Goal: Transaction & Acquisition: Purchase product/service

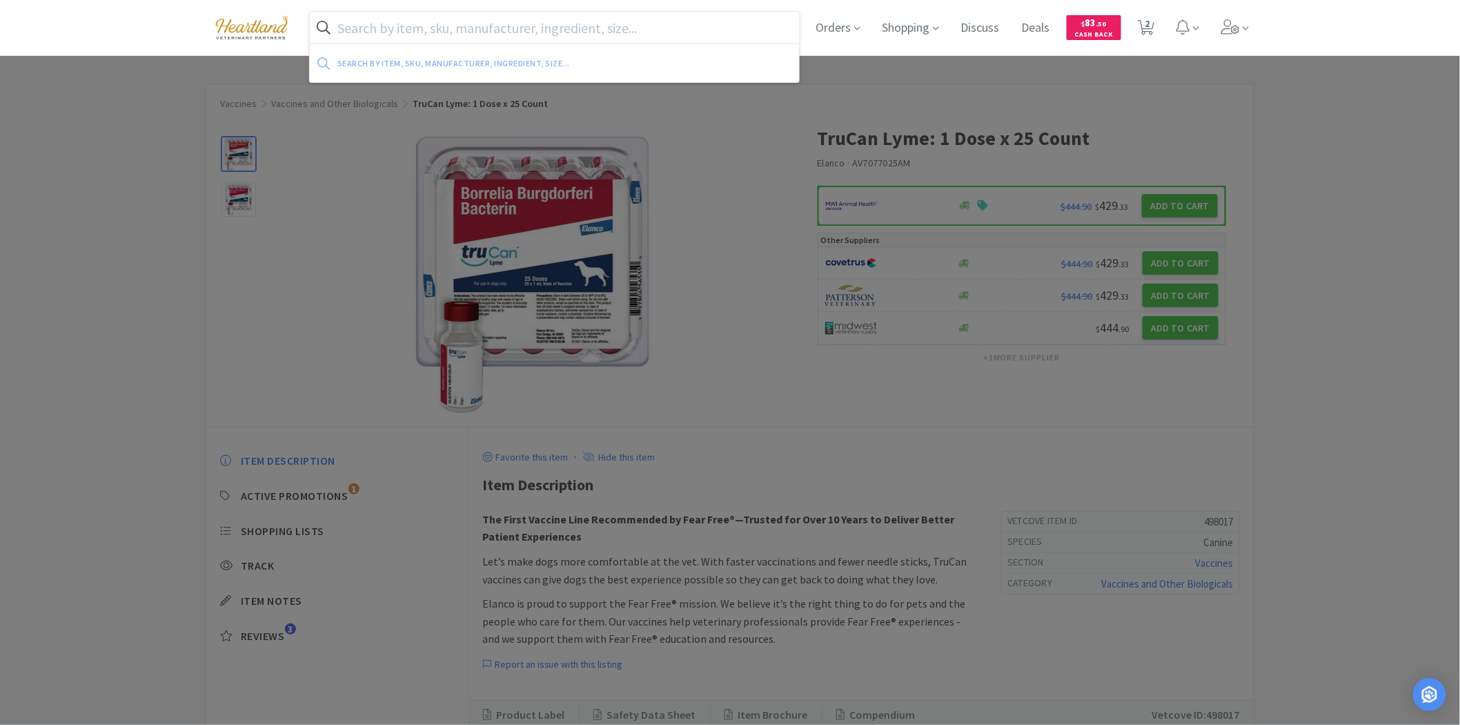
click at [544, 30] on input "text" at bounding box center [554, 28] width 489 height 32
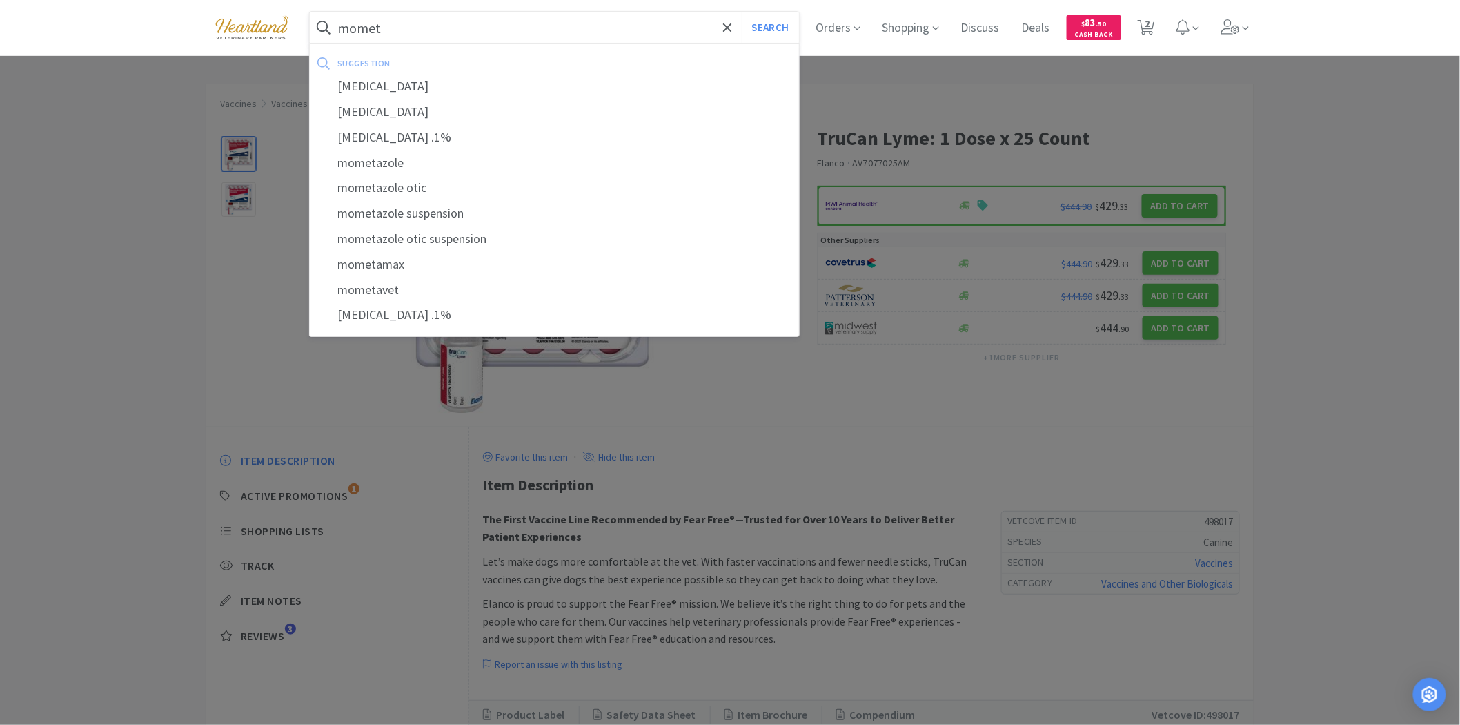
click at [459, 270] on div "mometamax" at bounding box center [554, 265] width 489 height 26
type input "mometamax"
select select "1"
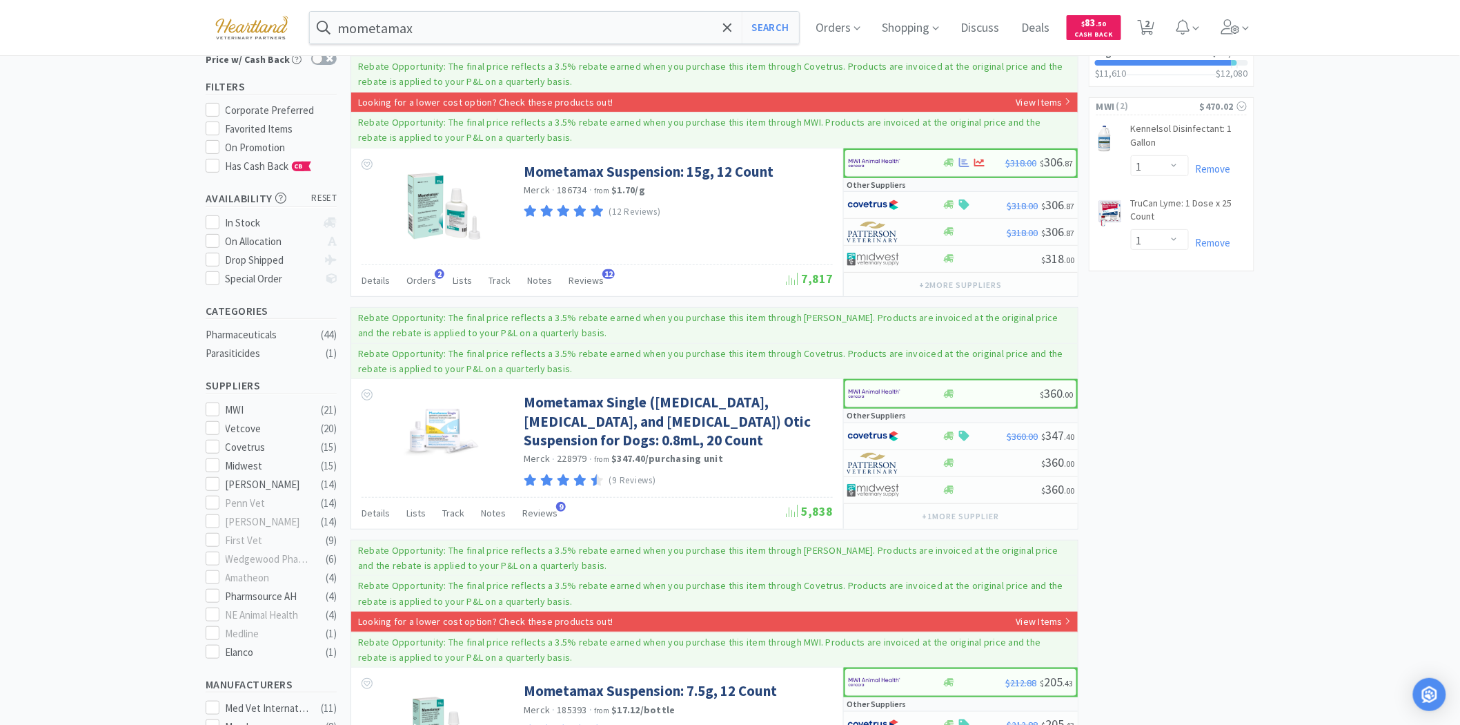
scroll to position [77, 0]
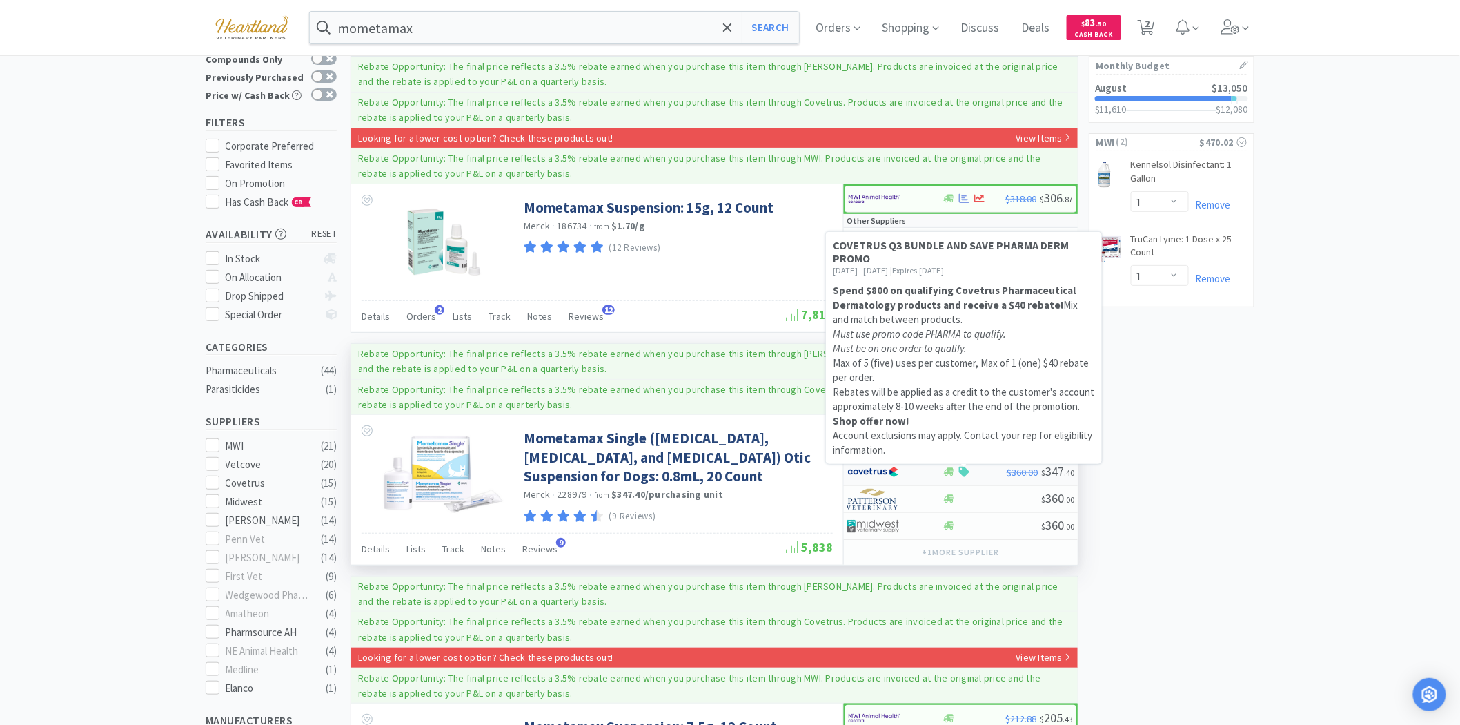
click at [963, 469] on icon at bounding box center [964, 472] width 10 height 10
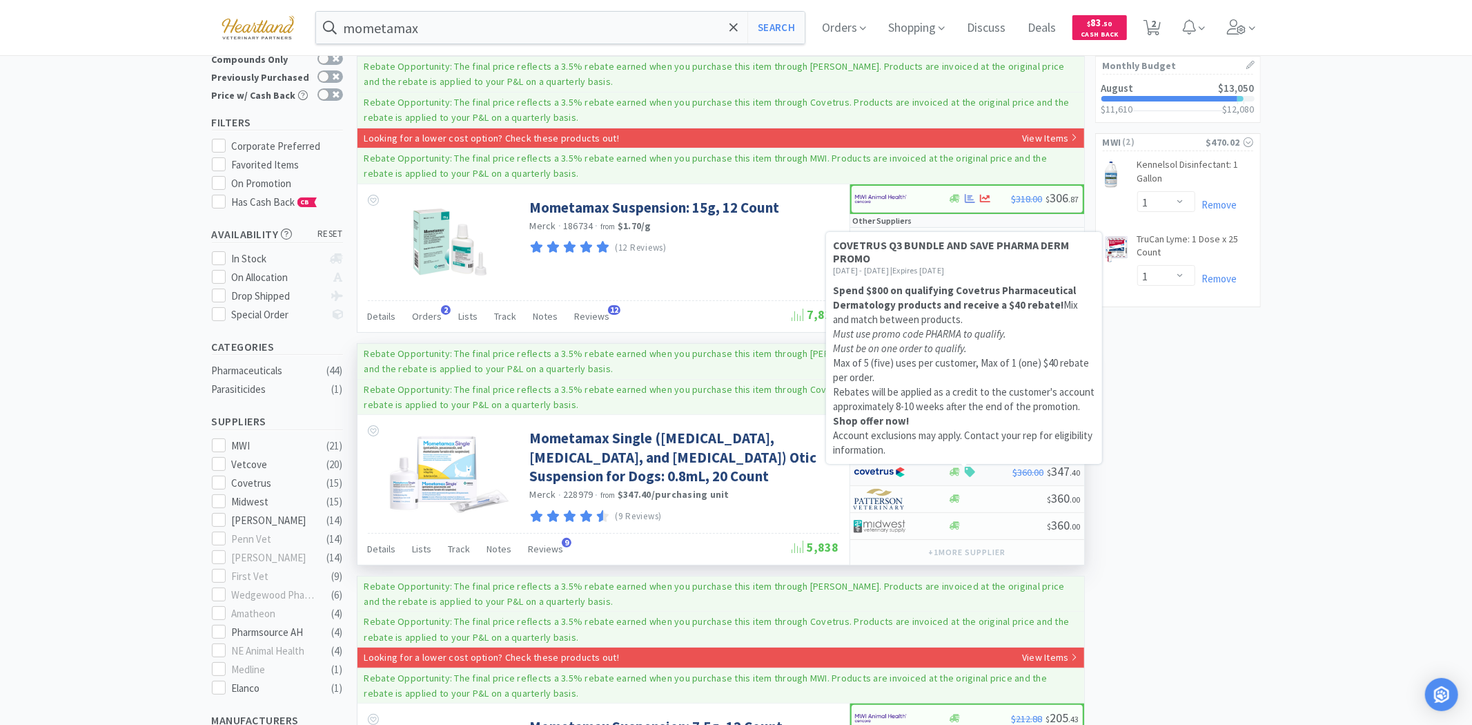
select select "1"
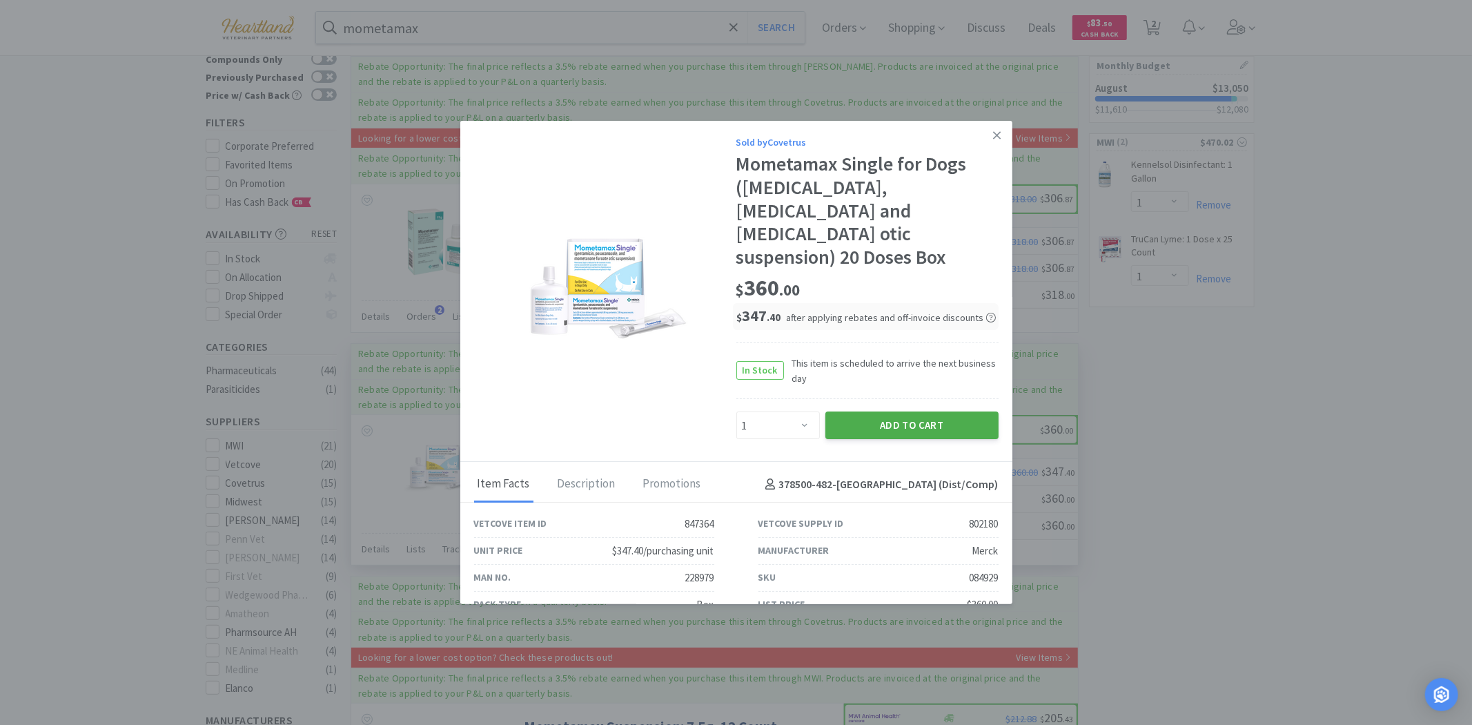
click at [893, 411] on button "Add to Cart" at bounding box center [911, 425] width 173 height 28
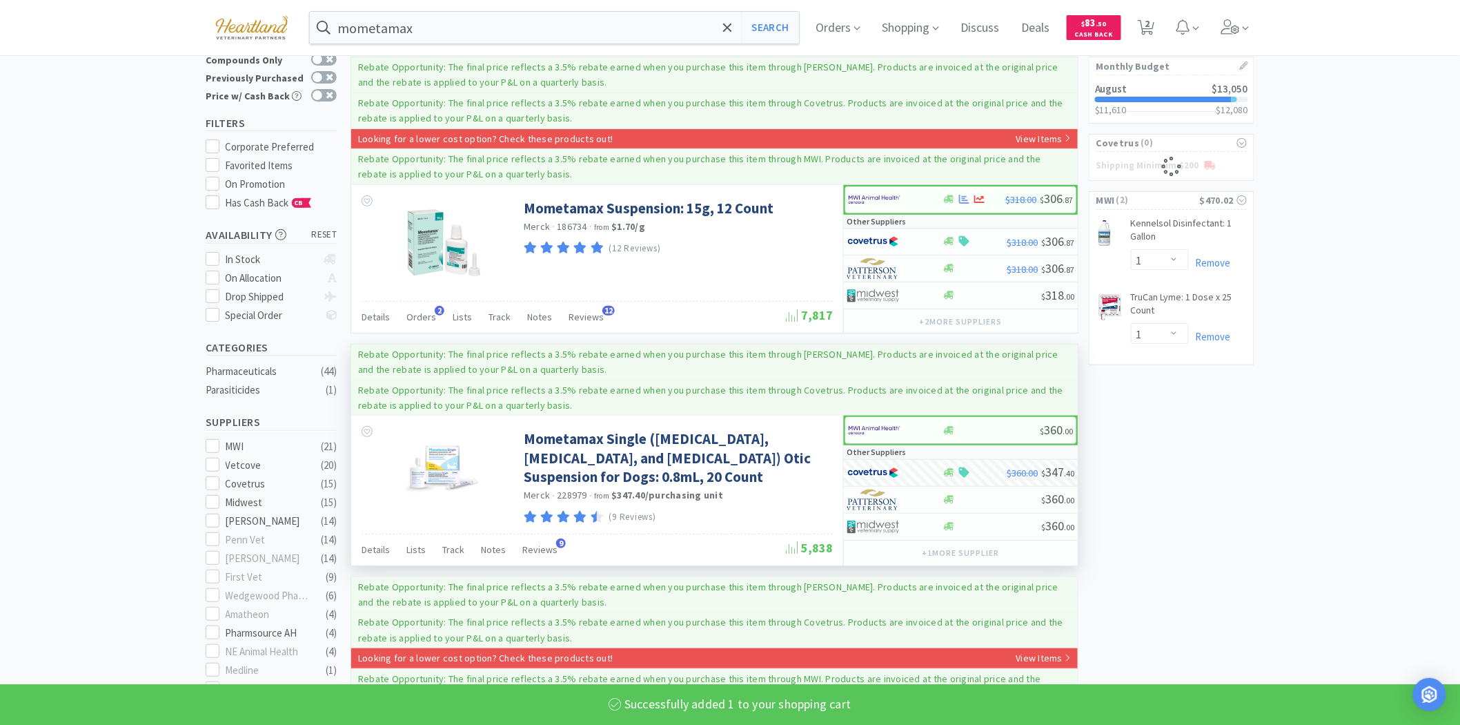
scroll to position [26, 0]
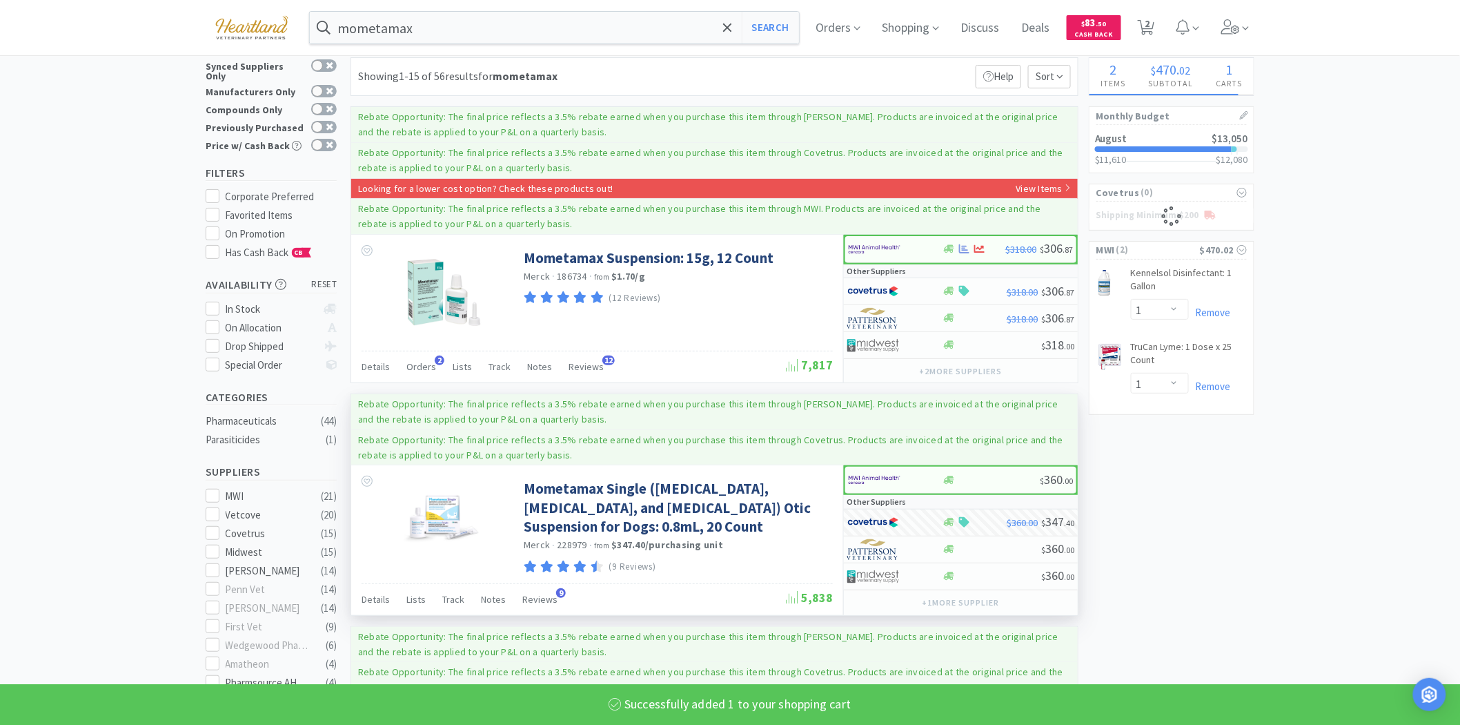
select select "1"
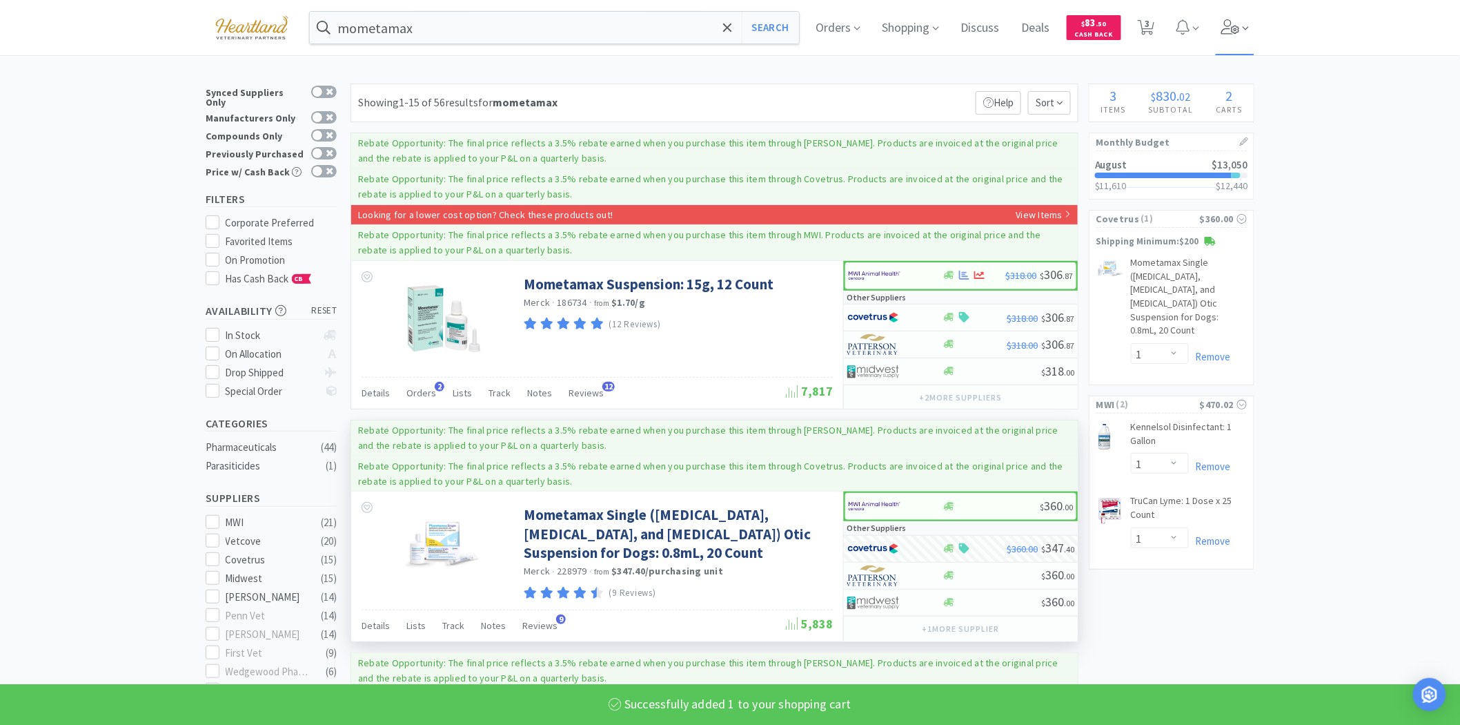
click at [1241, 24] on icon at bounding box center [1231, 26] width 19 height 15
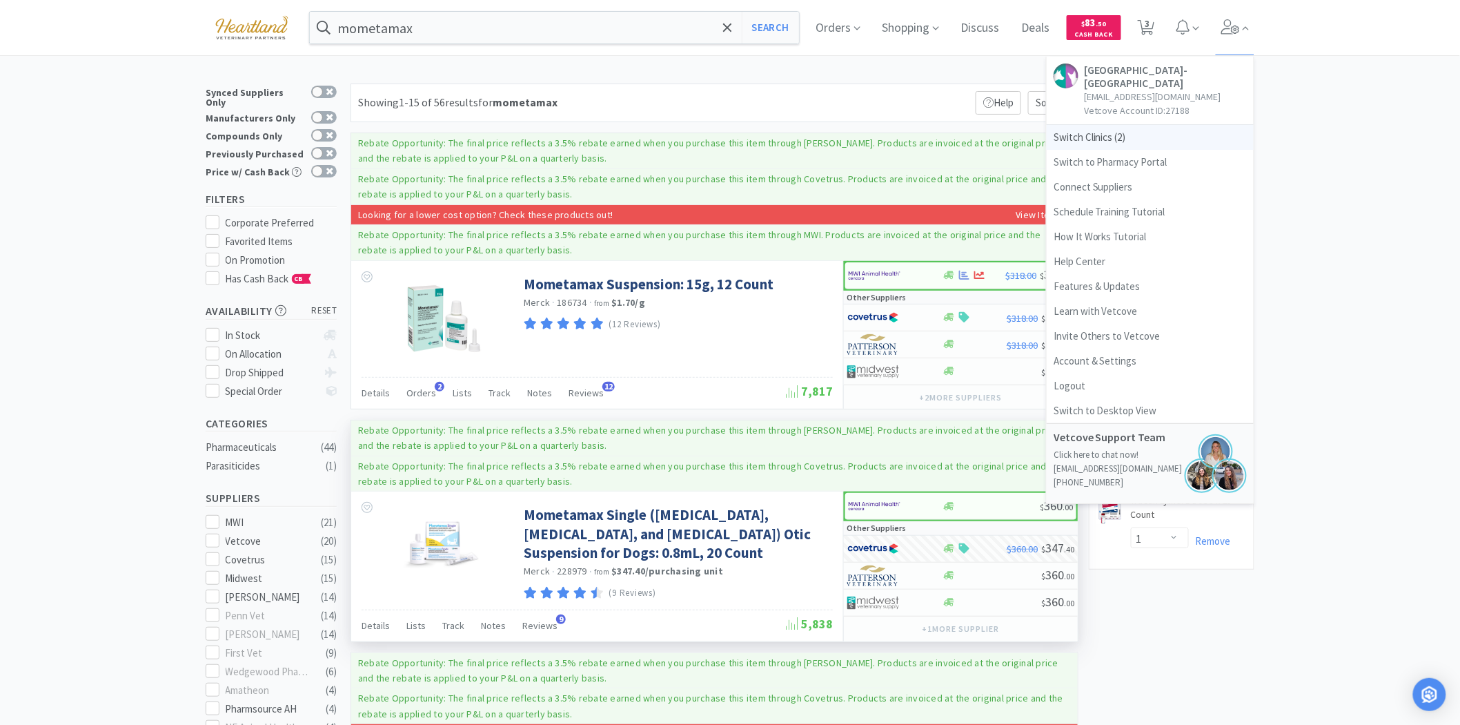
click at [1094, 129] on span "Switch Clinics ( 2 )" at bounding box center [1150, 137] width 207 height 25
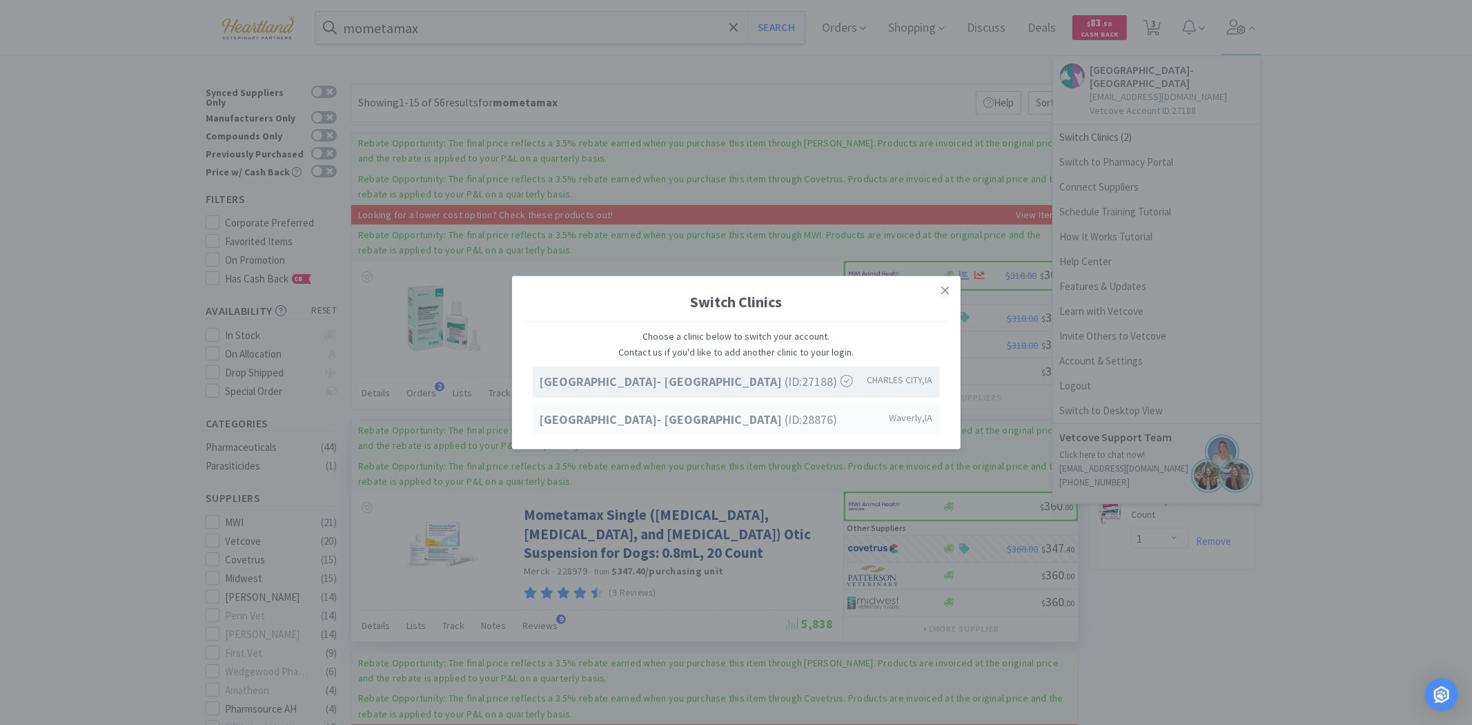
click at [766, 429] on span "Ave of the Saints Animal Hospital- Waverly (ID: 28876 )" at bounding box center [689, 419] width 298 height 20
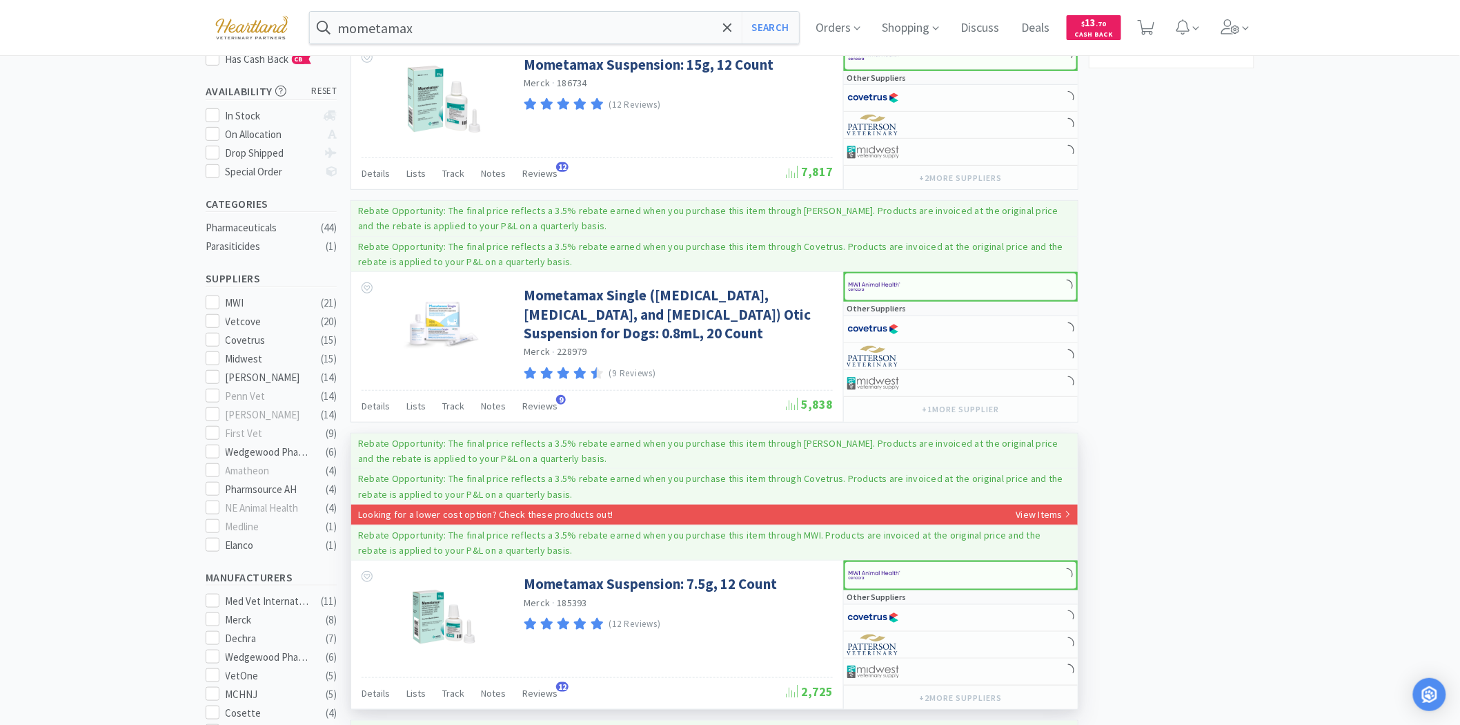
scroll to position [230, 0]
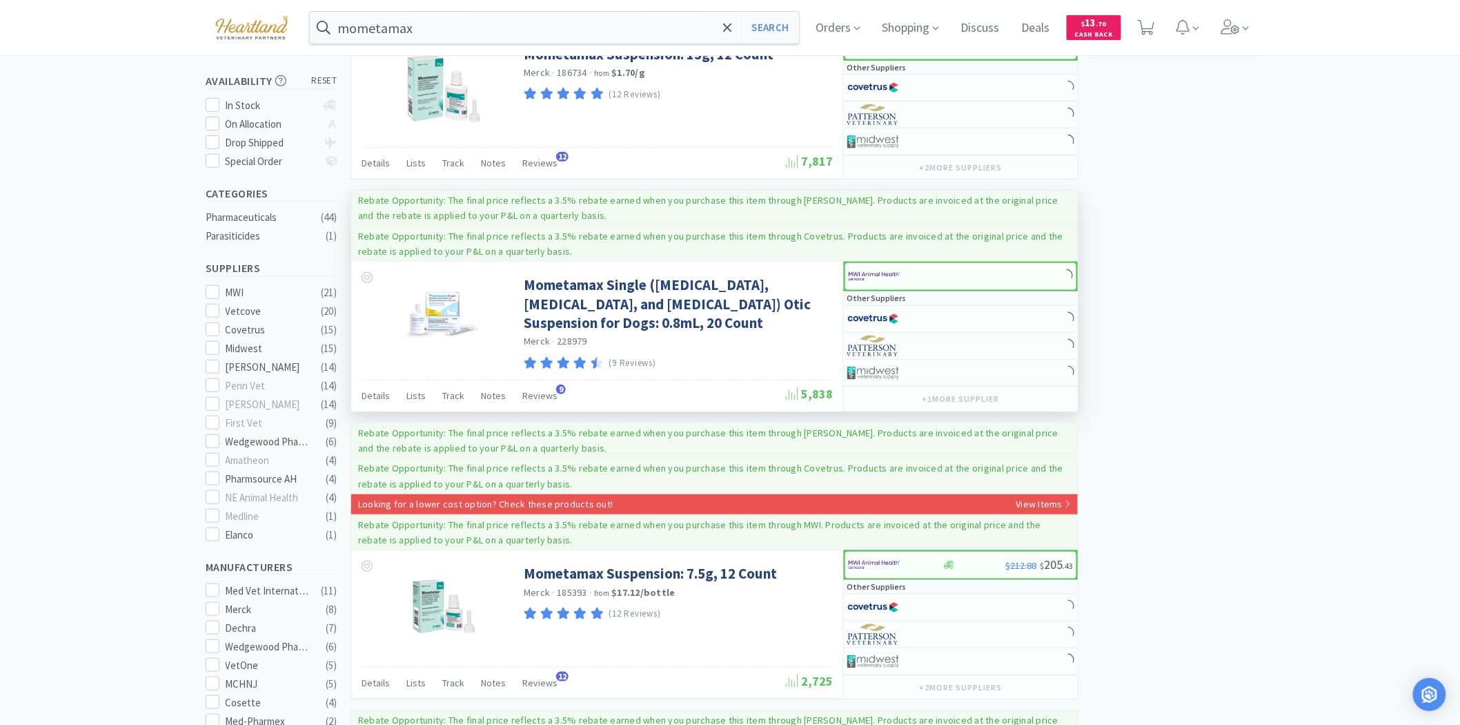
select select "1"
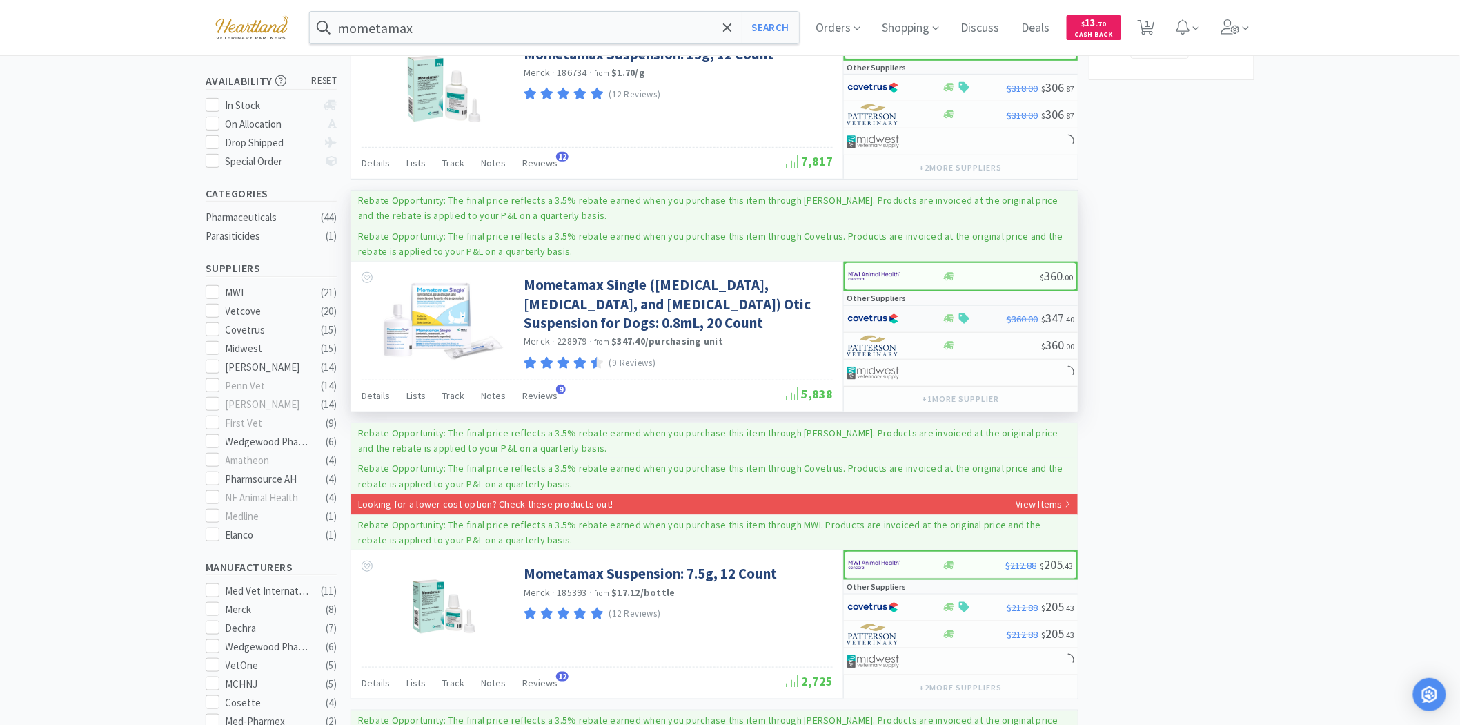
click at [877, 315] on img at bounding box center [873, 318] width 52 height 21
select select "1"
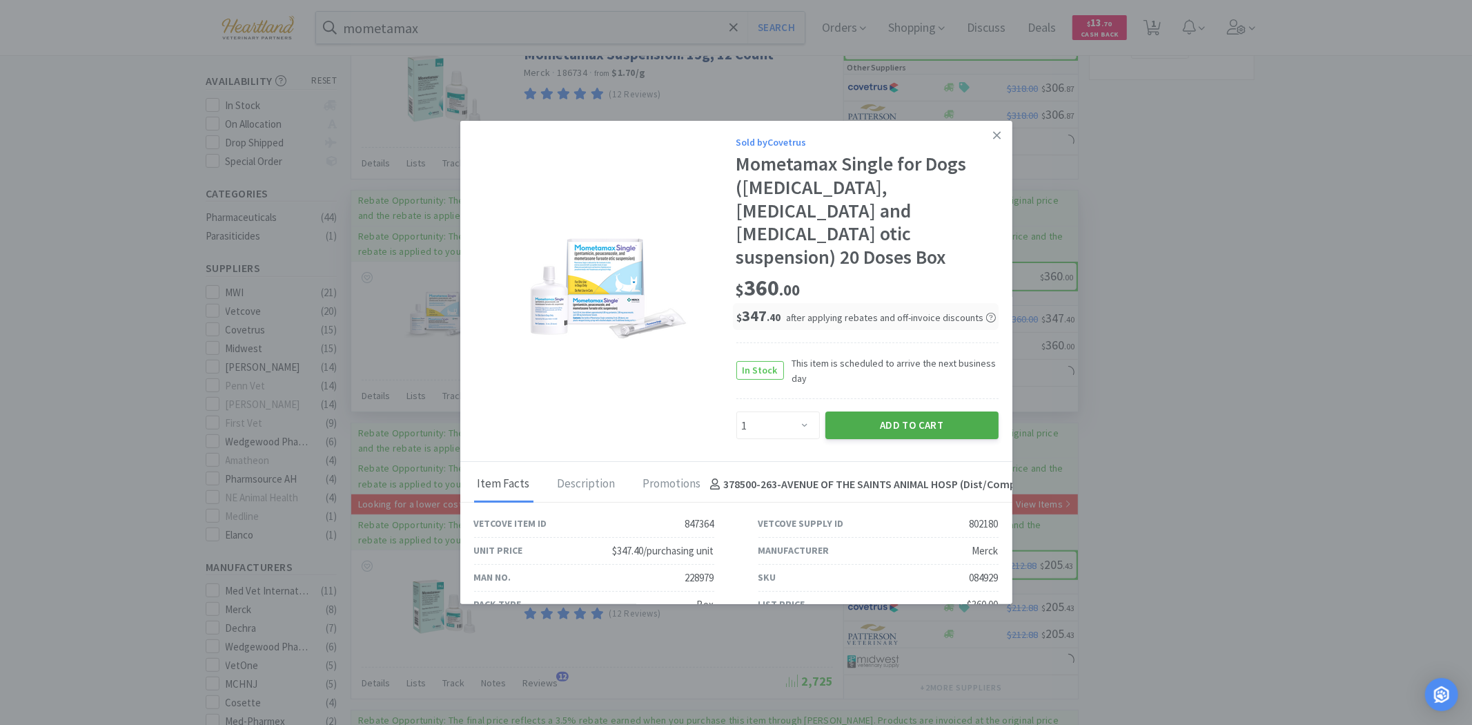
click at [888, 411] on button "Add to Cart" at bounding box center [911, 425] width 173 height 28
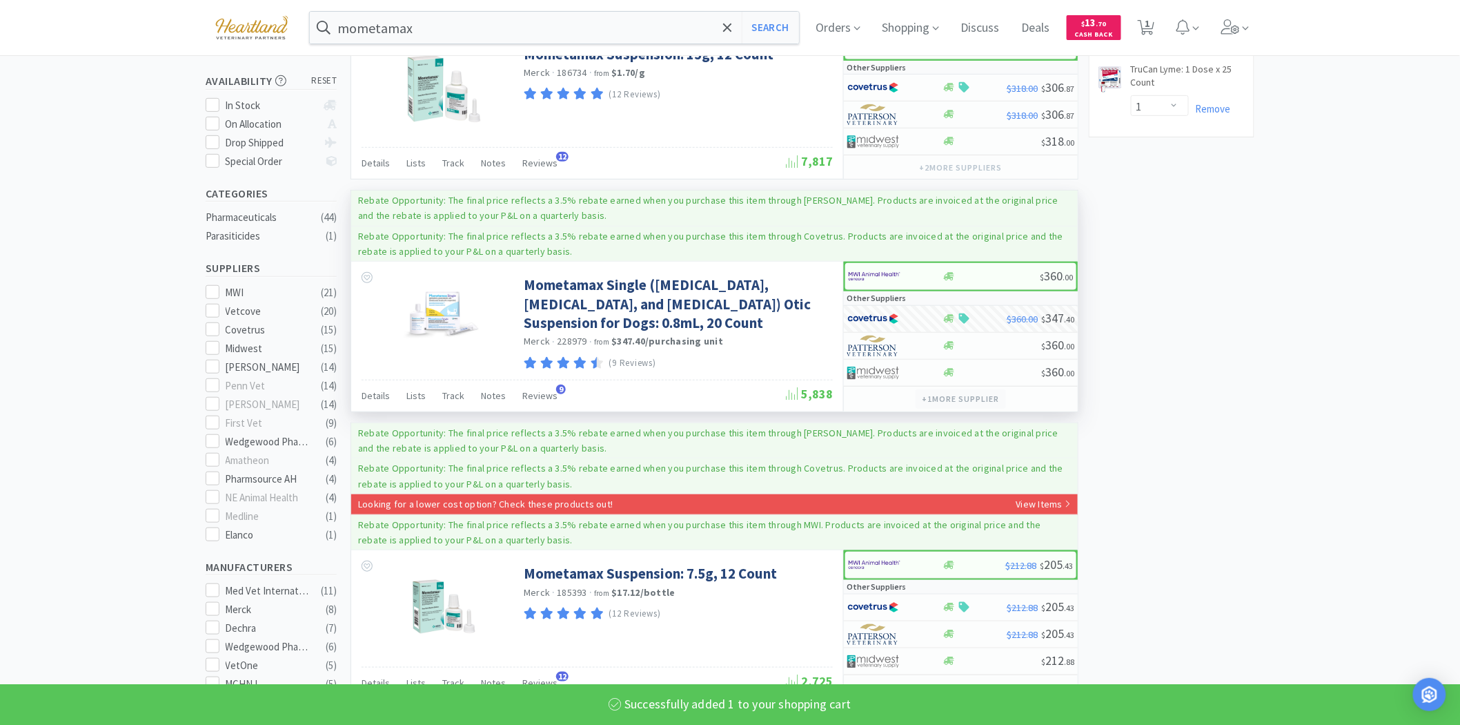
select select "1"
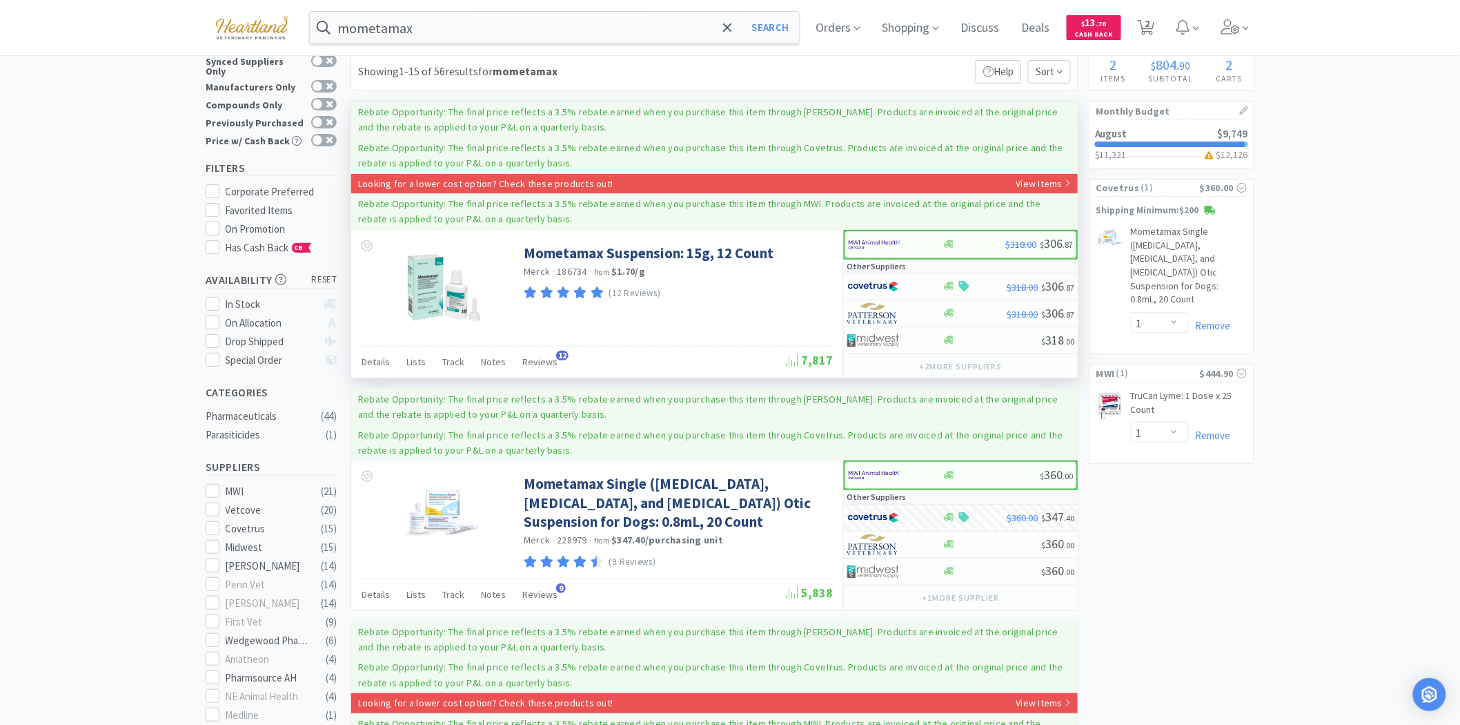
scroll to position [0, 0]
